Goal: Task Accomplishment & Management: Manage account settings

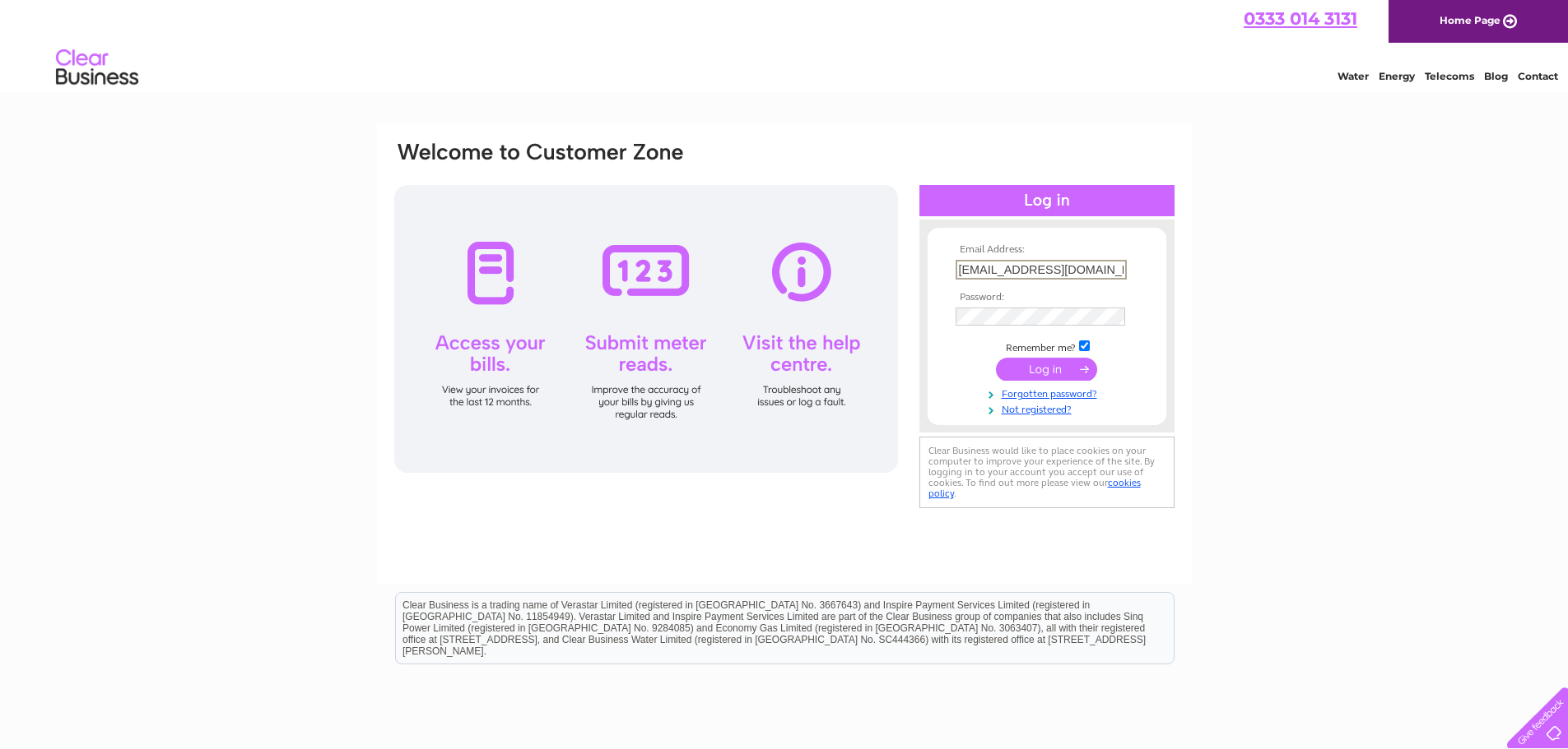
click at [1074, 364] on input "submit" at bounding box center [1047, 369] width 101 height 23
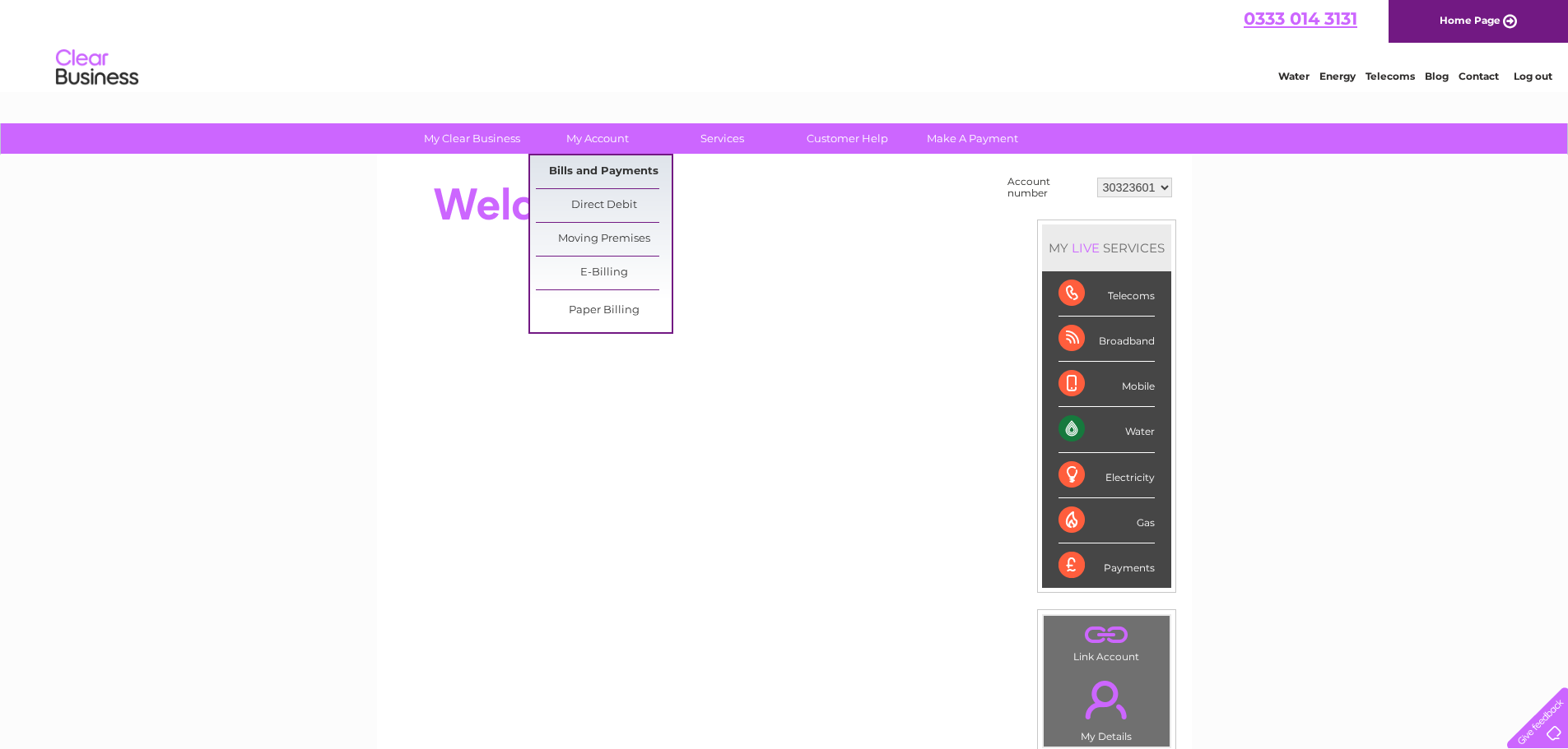
click at [590, 165] on link "Bills and Payments" at bounding box center [603, 172] width 136 height 33
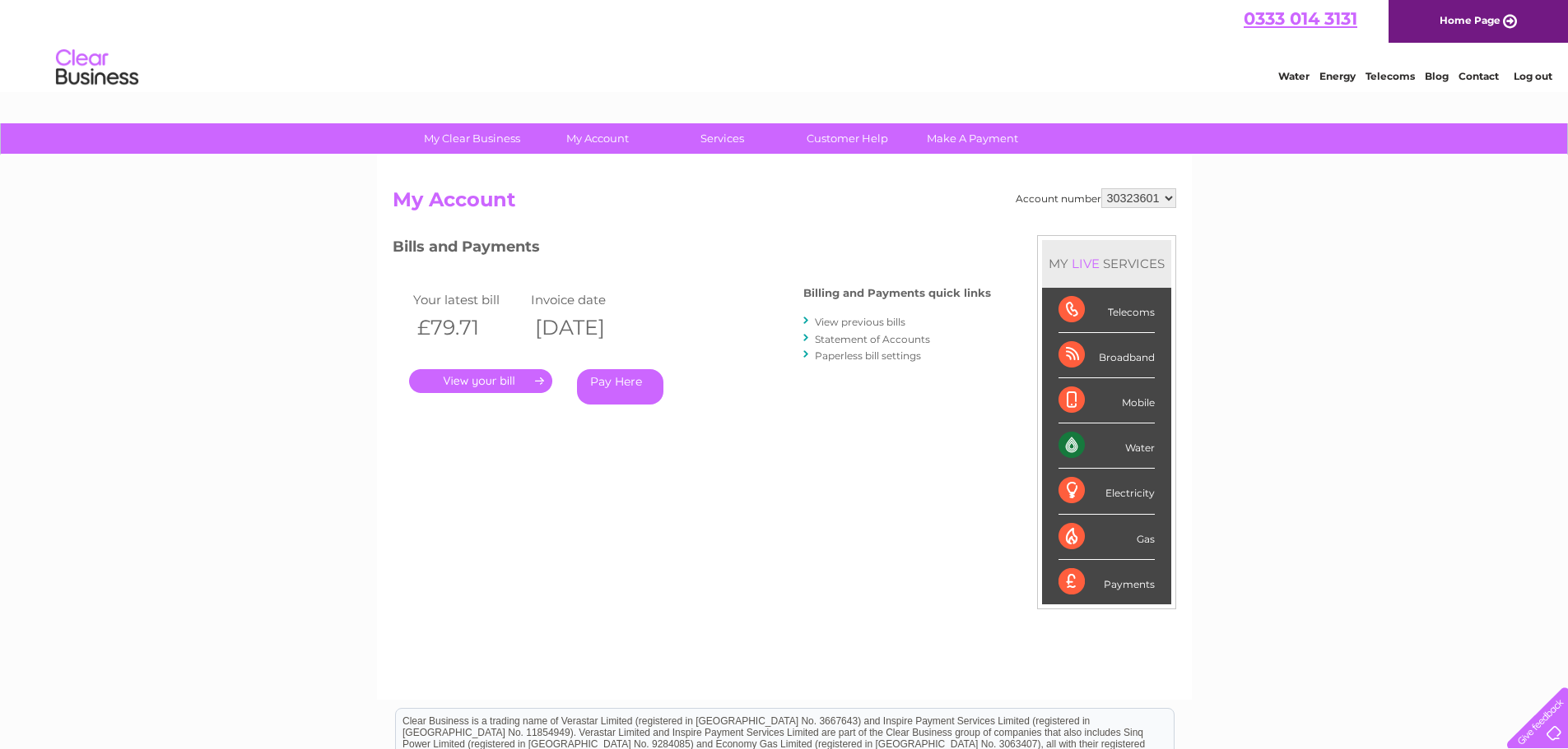
click at [506, 381] on link "." at bounding box center [481, 381] width 143 height 24
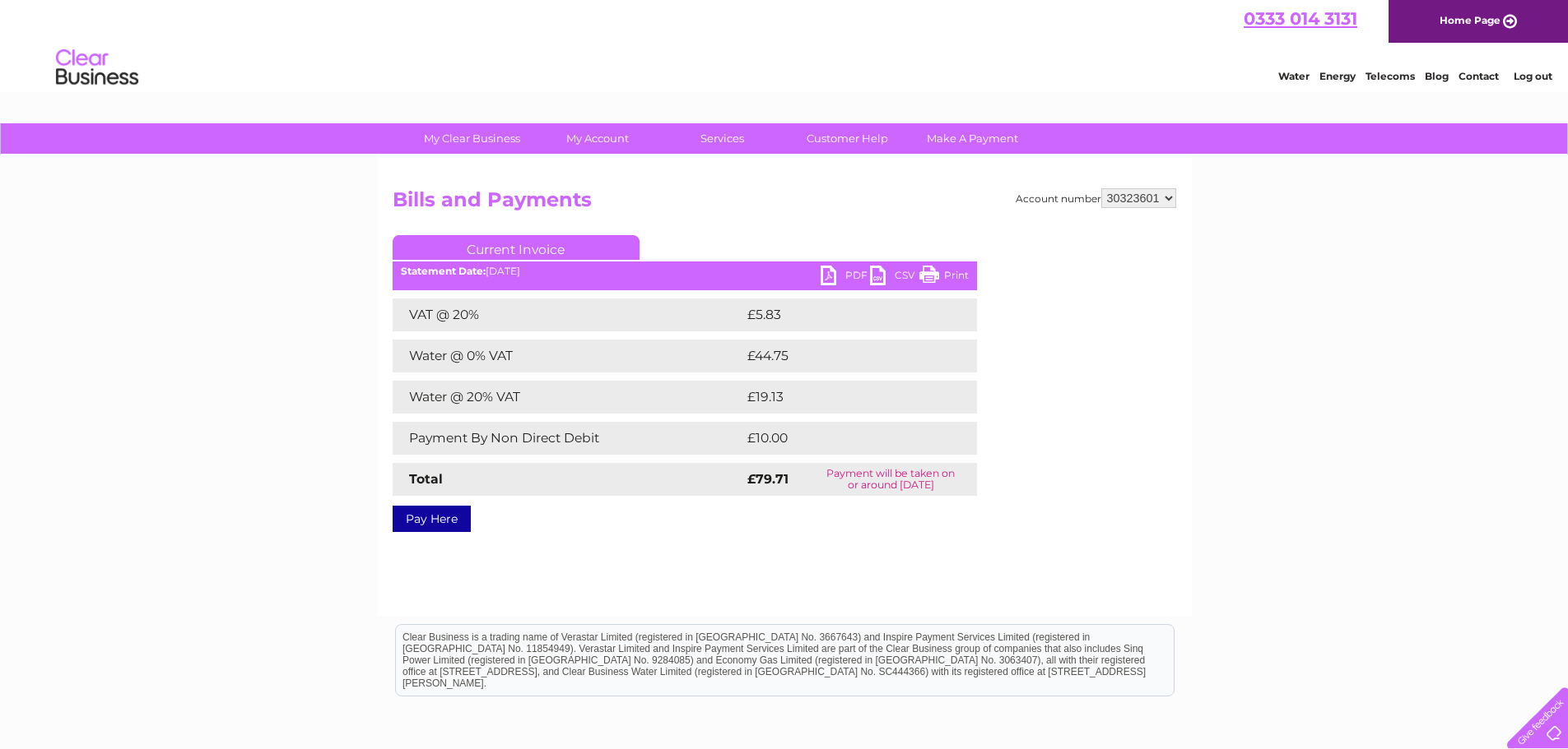
click at [845, 271] on link "PDF" at bounding box center [845, 278] width 49 height 24
